Goal: Transaction & Acquisition: Purchase product/service

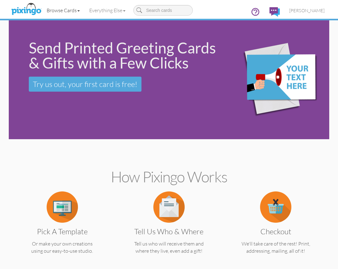
click at [74, 10] on link "Browse Cards" at bounding box center [63, 11] width 43 height 16
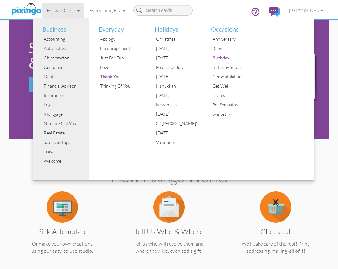
click at [206, 12] on div "Browse Cards Business Accounting Automotive Chiropractor Customer Dental Financ…" at bounding box center [168, 12] width 311 height 25
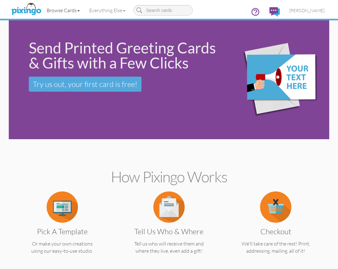
click at [69, 12] on link "Browse Cards" at bounding box center [63, 11] width 43 height 16
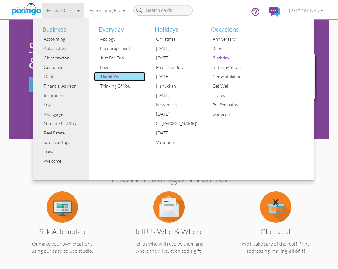
click at [114, 78] on div "Thank You" at bounding box center [121, 76] width 47 height 9
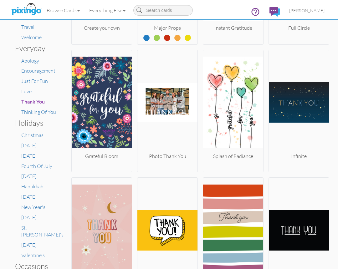
scroll to position [180, 0]
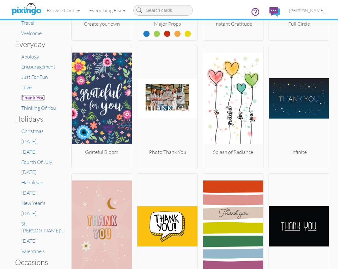
click at [36, 98] on span "Thank You" at bounding box center [32, 97] width 23 height 6
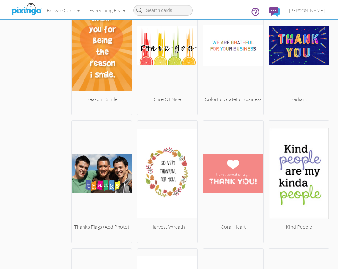
scroll to position [2911, 0]
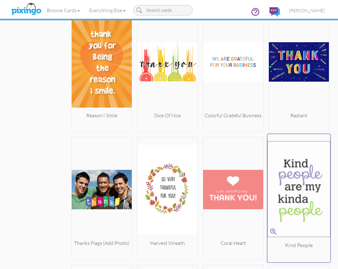
click at [281, 166] on img at bounding box center [298, 189] width 63 height 105
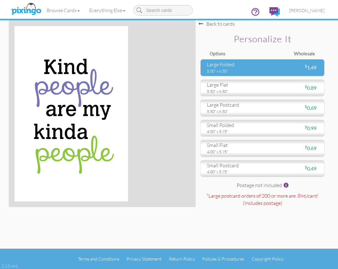
click at [241, 71] on div "5.50" x 8.50"" at bounding box center [232, 71] width 51 height 6
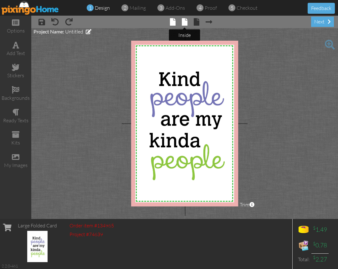
click at [183, 23] on span at bounding box center [185, 22] width 6 height 8
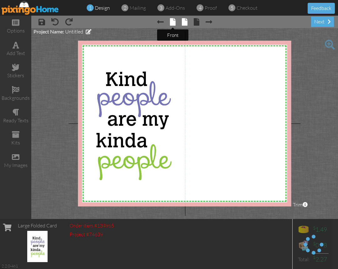
click at [173, 25] on span at bounding box center [173, 22] width 6 height 8
click at [174, 23] on span at bounding box center [173, 22] width 6 height 8
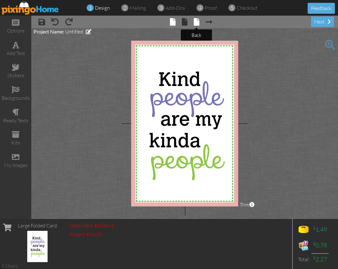
click at [198, 23] on span at bounding box center [196, 22] width 6 height 8
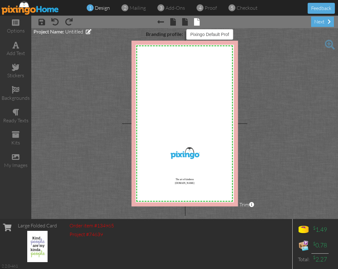
select select "object:1997"
click at [184, 23] on span at bounding box center [185, 22] width 6 height 8
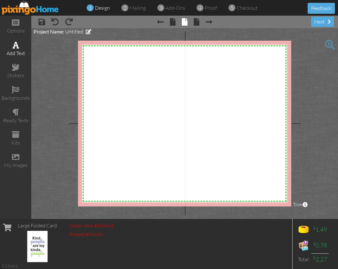
click at [19, 47] on div "add text" at bounding box center [15, 49] width 31 height 22
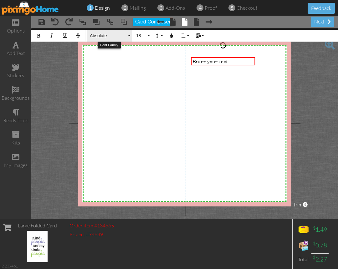
click at [106, 40] on button "Absolute" at bounding box center [109, 36] width 45 height 12
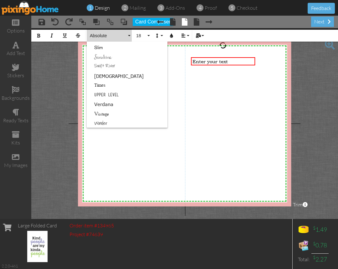
scroll to position [297, 0]
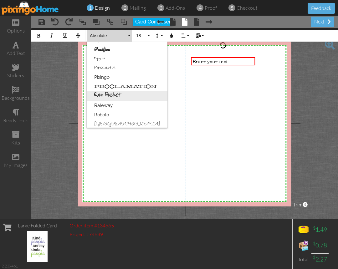
click at [122, 97] on link "Rain Bucket" at bounding box center [127, 95] width 81 height 9
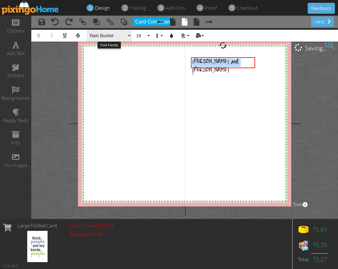
click at [113, 36] on span "Rain Bucket" at bounding box center [108, 35] width 38 height 5
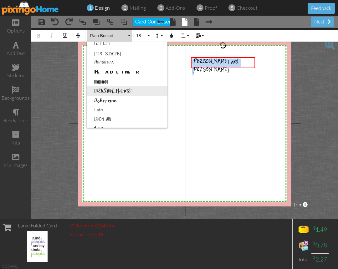
scroll to position [201, 0]
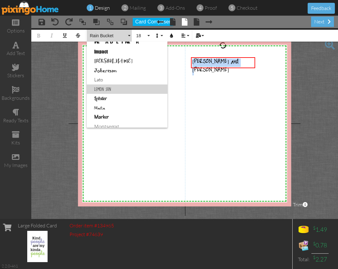
click at [114, 88] on link "Lemon Sun" at bounding box center [127, 88] width 81 height 9
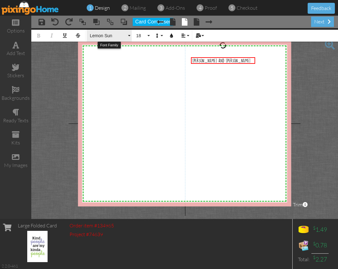
click at [116, 37] on span "Lemon Sun" at bounding box center [108, 35] width 38 height 5
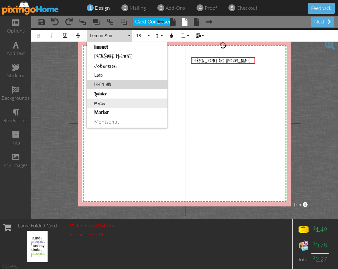
scroll to position [198, 0]
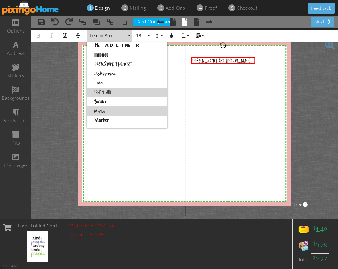
click at [111, 108] on link "Magical" at bounding box center [127, 110] width 81 height 9
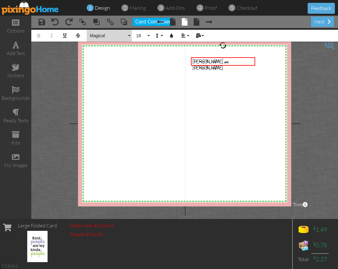
click at [116, 38] on button "Magical" at bounding box center [109, 36] width 45 height 12
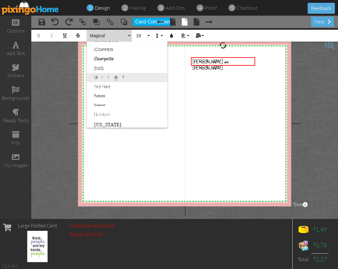
scroll to position [85, 0]
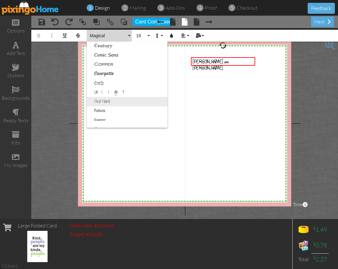
click at [117, 102] on link "First Hand" at bounding box center [127, 101] width 81 height 9
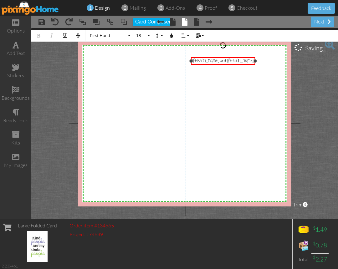
click at [234, 61] on div "Natalie and Heather" at bounding box center [222, 60] width 61 height 5
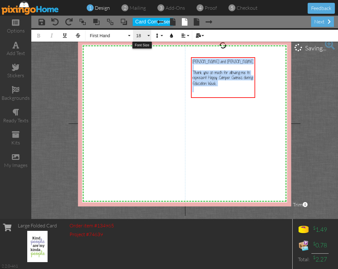
click at [144, 38] on span "18" at bounding box center [140, 35] width 11 height 5
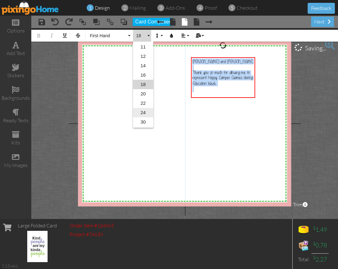
click at [143, 115] on link "24" at bounding box center [143, 112] width 20 height 9
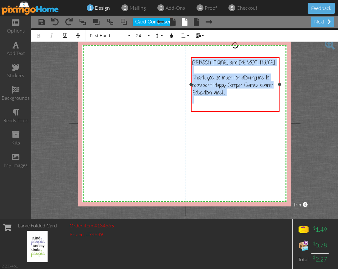
drag, startPoint x: 254, startPoint y: 88, endPoint x: 279, endPoint y: 86, distance: 24.5
click at [279, 86] on div "Natalie and Heather, ​ Thank you so much for allowing me to represent Happy Cam…" at bounding box center [235, 84] width 88 height 54
click at [214, 103] on div "Natalie and Heather, ​ Thank you so much for allowing me to represent Happy Cam…" at bounding box center [235, 84] width 86 height 52
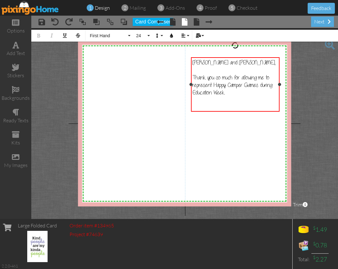
click at [212, 107] on div "Natalie and Heather, ​ Thank you so much for allowing me to represent Happy Cam…" at bounding box center [235, 84] width 86 height 52
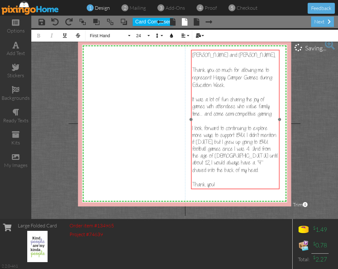
drag, startPoint x: 233, startPoint y: 57, endPoint x: 234, endPoint y: 49, distance: 7.9
click at [233, 50] on div "Natalie and Heather, ​ Thank you so much for allowing me to represent Happy Cam…" at bounding box center [235, 119] width 88 height 139
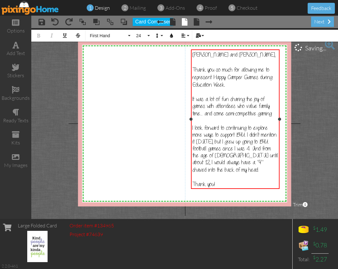
click at [227, 185] on div "Natalie and Heather, ​ Thank you so much for allowing me to represent Happy Cam…" at bounding box center [235, 119] width 86 height 137
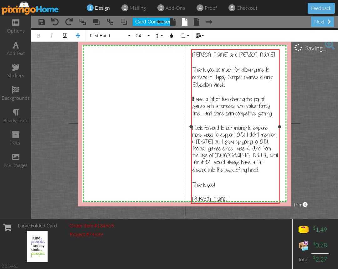
click at [220, 86] on span "Thank you so much for allowing me to represent Happy Camper Games during Educat…" at bounding box center [231, 77] width 79 height 21
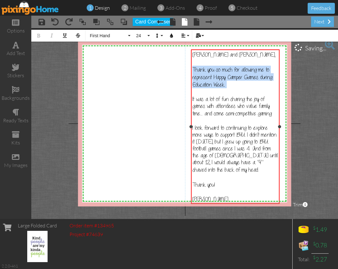
click at [220, 86] on span "Thank you so much for allowing me to represent Happy Camper Games during Educat…" at bounding box center [231, 77] width 79 height 21
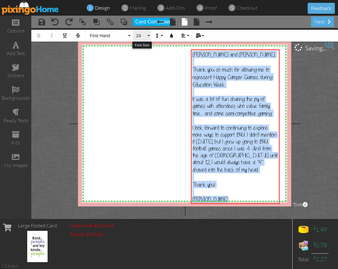
click at [140, 38] on button "24" at bounding box center [142, 36] width 18 height 12
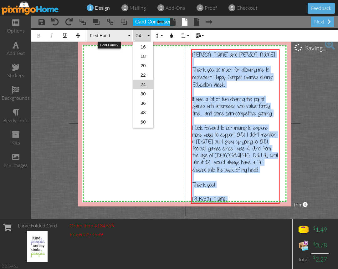
click at [123, 36] on span "First Hand" at bounding box center [108, 35] width 38 height 5
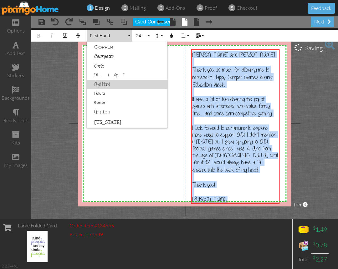
click at [123, 76] on link "Delight" at bounding box center [127, 74] width 81 height 9
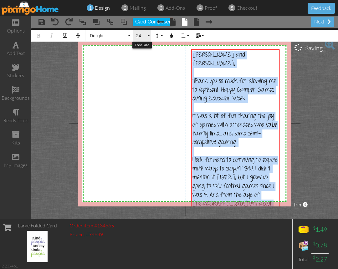
click at [143, 36] on span "24" at bounding box center [140, 35] width 11 height 5
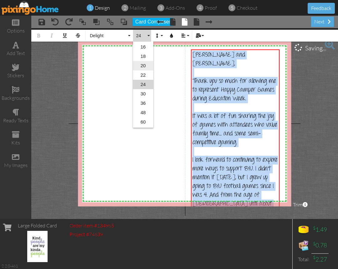
click at [141, 68] on link "20" at bounding box center [143, 65] width 20 height 9
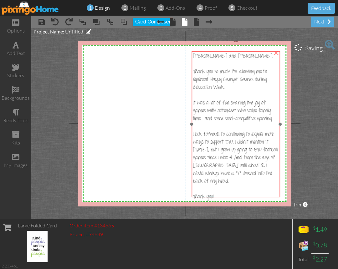
click at [253, 112] on span "Thank you so much for allowing me to represent Happy Camper Games during Educat…" at bounding box center [235, 134] width 85 height 133
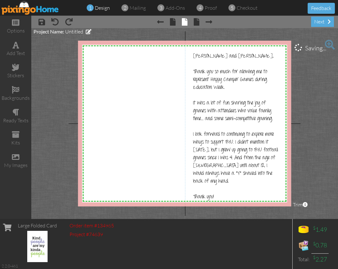
click at [316, 92] on project-studio-wrapper "X X X X X X X X X X X X X X X X X X X X X X X X X X X X X X X X X X X X X X X X…" at bounding box center [184, 123] width 306 height 191
click at [18, 75] on div "stickers" at bounding box center [15, 75] width 31 height 7
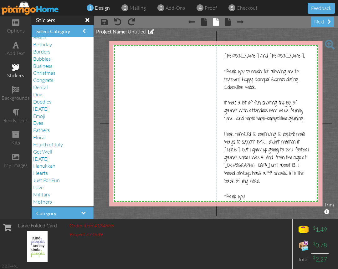
scroll to position [0, 0]
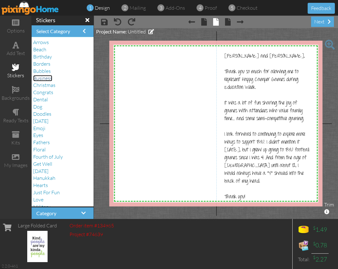
click at [51, 79] on span "Business" at bounding box center [42, 78] width 19 height 6
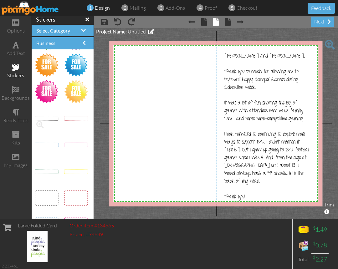
scroll to position [1473, 0]
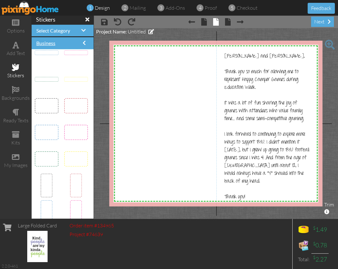
click at [85, 43] on h4 "Business" at bounding box center [62, 43] width 53 height 6
click at [85, 44] on span at bounding box center [84, 42] width 3 height 5
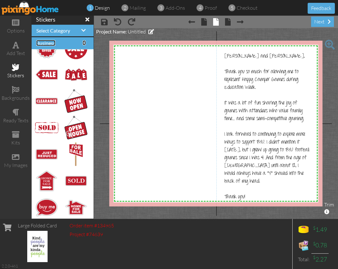
scroll to position [319, 0]
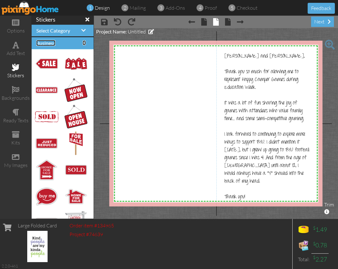
click at [83, 43] on span at bounding box center [84, 42] width 3 height 5
click at [85, 33] on h4 "Select Category" at bounding box center [62, 31] width 53 height 6
click at [85, 30] on span at bounding box center [83, 30] width 4 height 5
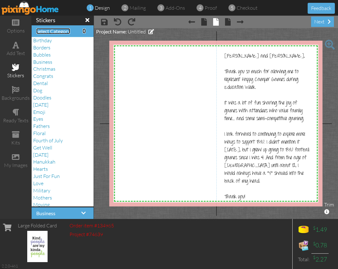
scroll to position [0, 0]
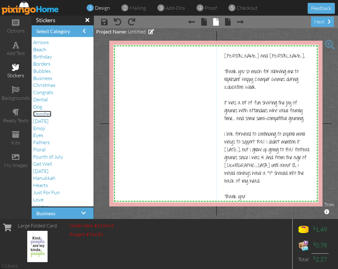
click at [48, 114] on span "Doodles" at bounding box center [42, 114] width 18 height 6
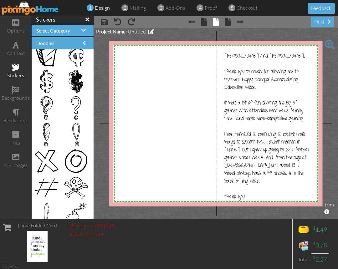
scroll to position [2118, 0]
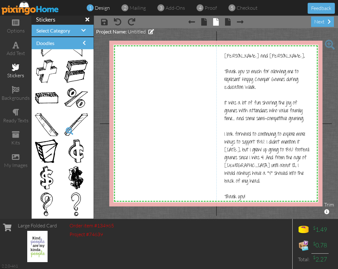
click at [65, 136] on span at bounding box center [69, 131] width 11 height 11
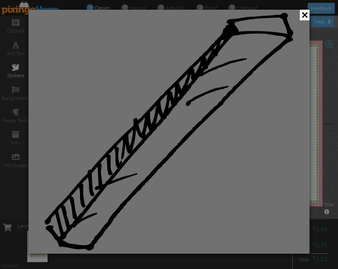
click at [70, 114] on img at bounding box center [169, 132] width 248 height 238
click at [7, 133] on div at bounding box center [169, 134] width 338 height 269
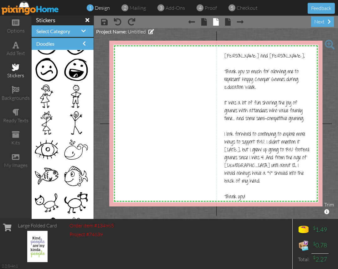
scroll to position [190, 0]
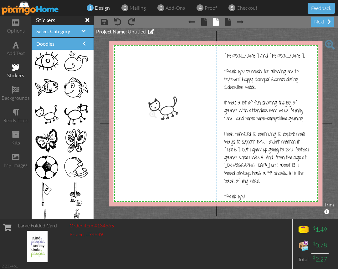
drag, startPoint x: 48, startPoint y: 117, endPoint x: 161, endPoint y: 111, distance: 113.0
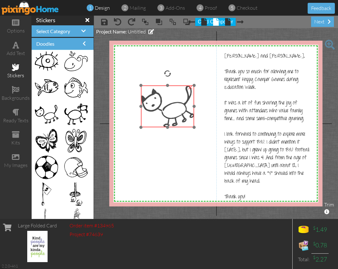
drag, startPoint x: 178, startPoint y: 117, endPoint x: 171, endPoint y: 106, distance: 13.2
click at [171, 106] on img at bounding box center [167, 106] width 53 height 42
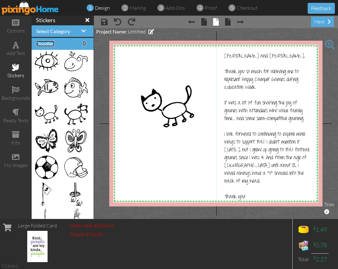
click at [85, 45] on span at bounding box center [84, 43] width 3 height 5
click at [21, 46] on div "add text" at bounding box center [15, 49] width 31 height 22
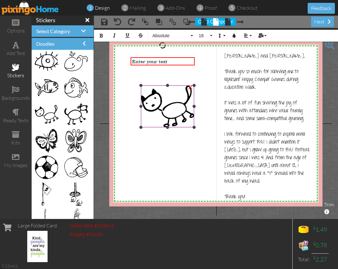
drag, startPoint x: 170, startPoint y: 62, endPoint x: 173, endPoint y: 102, distance: 40.2
click at [173, 102] on div "X X X X X X X X X X X X X X X X X X X X X X X X X X X X X X X X X X X X X X X X…" at bounding box center [215, 124] width 213 height 166
click at [181, 67] on div at bounding box center [162, 61] width 67 height 11
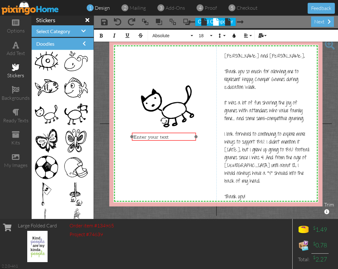
drag, startPoint x: 164, startPoint y: 64, endPoint x: 166, endPoint y: 140, distance: 75.3
click at [166, 140] on div "Enter your text ​ ​" at bounding box center [164, 137] width 64 height 8
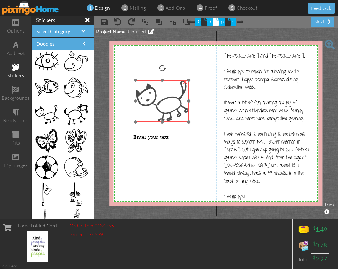
drag, startPoint x: 174, startPoint y: 113, endPoint x: 168, endPoint y: 108, distance: 7.5
click at [168, 108] on img at bounding box center [161, 101] width 53 height 42
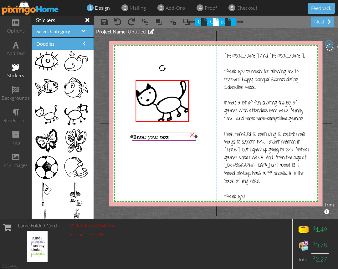
click at [154, 137] on span "Enter your text" at bounding box center [150, 137] width 35 height 6
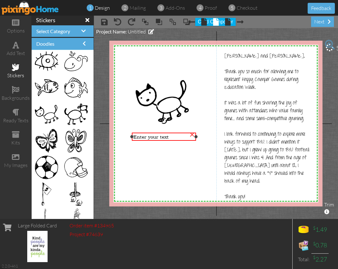
click at [156, 137] on span "Enter your text" at bounding box center [150, 137] width 35 height 6
drag, startPoint x: 154, startPoint y: 139, endPoint x: 173, endPoint y: 135, distance: 19.4
click at [173, 135] on span "Tiny Cougar....." at bounding box center [170, 133] width 36 height 6
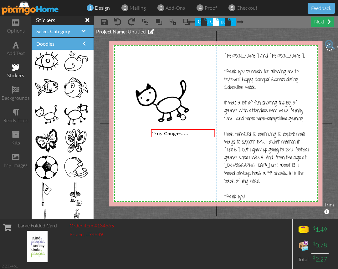
click at [324, 18] on div "next" at bounding box center [322, 22] width 23 height 10
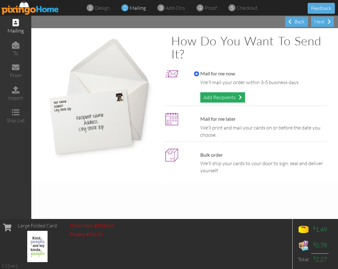
click at [218, 97] on div "Add Recipients" at bounding box center [222, 97] width 45 height 10
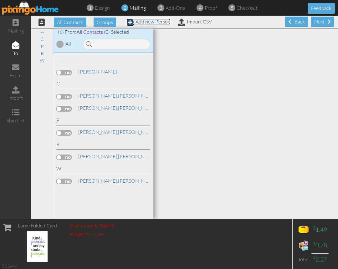
click at [158, 23] on link "Add new Person" at bounding box center [148, 21] width 44 height 6
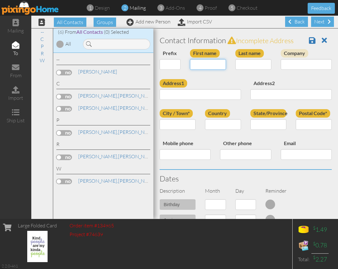
click at [198, 64] on input "First name" at bounding box center [208, 64] width 36 height 11
type input "[PERSON_NAME]"
type input "Erwin"
type input "BYU Store"
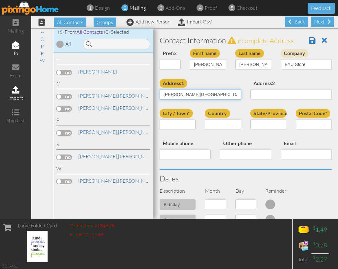
type input "[PERSON_NAME][GEOGRAPHIC_DATA][PERSON_NAME]"
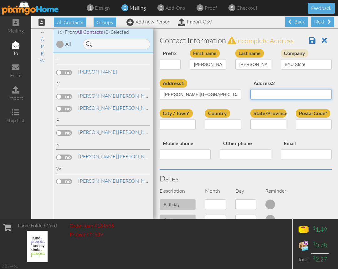
click at [306, 92] on input "Address2" at bounding box center [290, 94] width 81 height 11
type input "2967 WSC"
type input "Provo"
select select "object:3202"
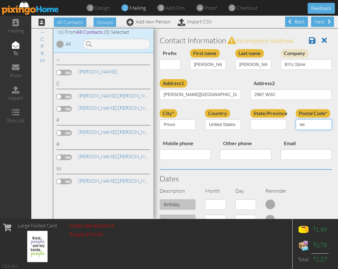
type input "e"
select select "object:3501"
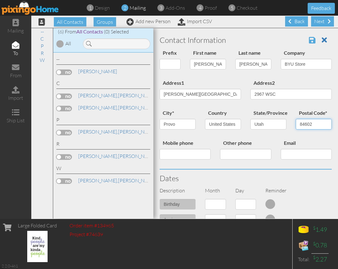
type input "84602"
click at [311, 40] on span at bounding box center [312, 40] width 7 height 8
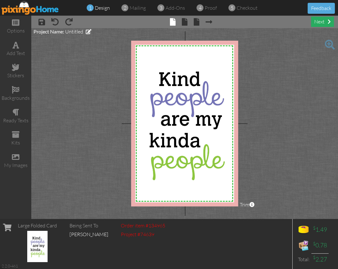
click at [320, 23] on div "next" at bounding box center [322, 22] width 23 height 10
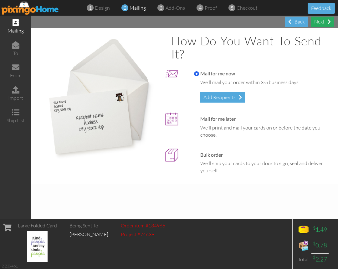
click at [320, 24] on div "Next" at bounding box center [322, 22] width 23 height 10
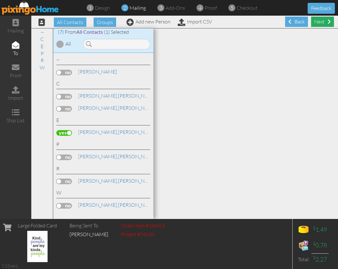
click at [324, 18] on div "Next" at bounding box center [322, 22] width 23 height 10
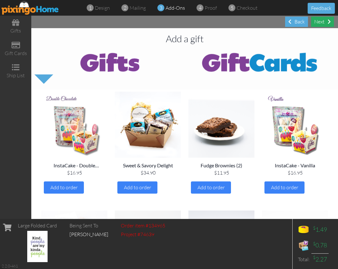
click at [326, 20] on div "Next" at bounding box center [322, 22] width 23 height 10
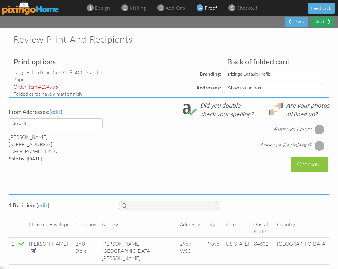
select select "object:312"
select select "object:310"
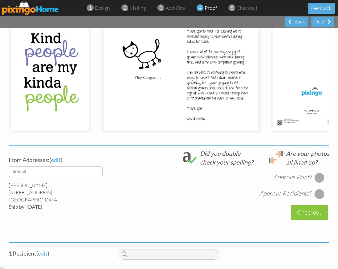
scroll to position [150, 0]
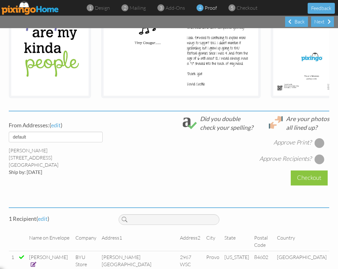
click at [317, 140] on div at bounding box center [319, 143] width 10 height 10
click at [320, 162] on div at bounding box center [319, 159] width 10 height 10
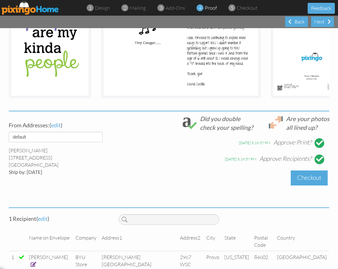
click at [315, 180] on div "Checkout" at bounding box center [308, 177] width 37 height 15
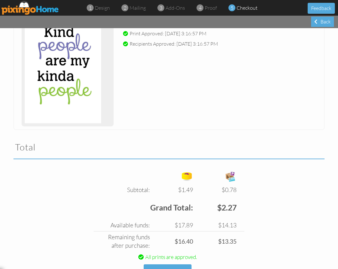
scroll to position [134, 0]
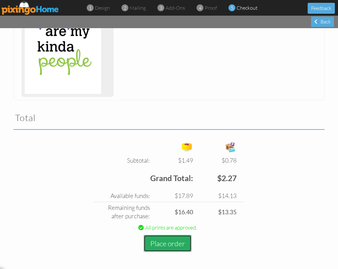
click at [161, 245] on button "Place order" at bounding box center [167, 243] width 48 height 17
